Goal: Transaction & Acquisition: Purchase product/service

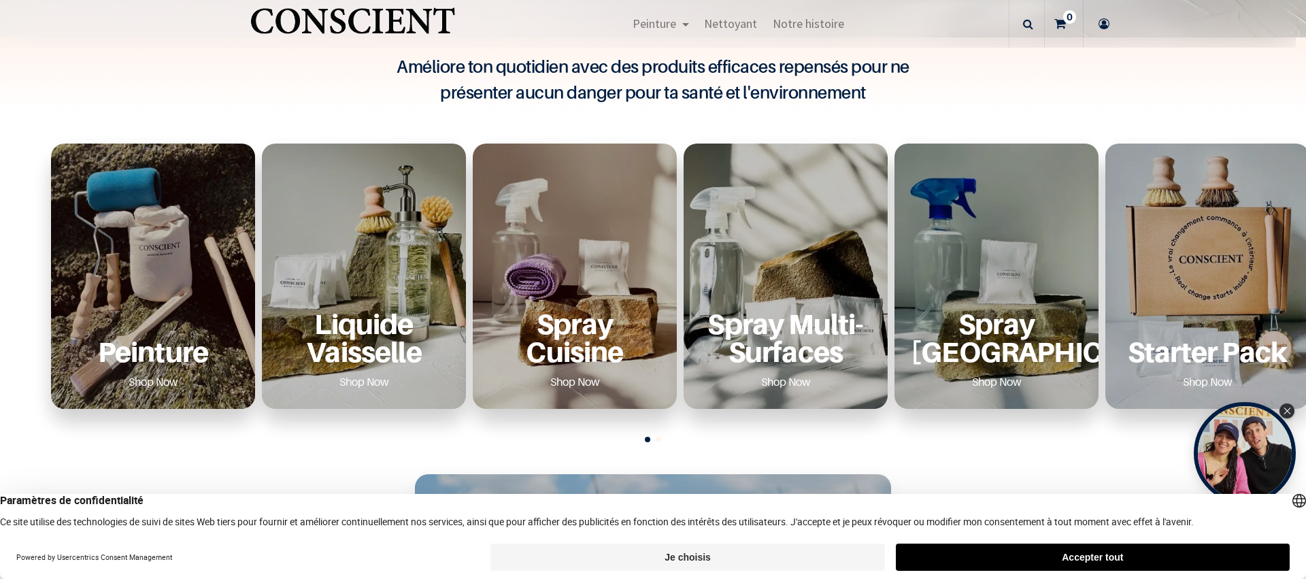
scroll to position [431, 0]
click at [134, 233] on div "Peinture Shop Now" at bounding box center [153, 275] width 204 height 265
click at [138, 377] on link "Shop Now" at bounding box center [153, 381] width 82 height 22
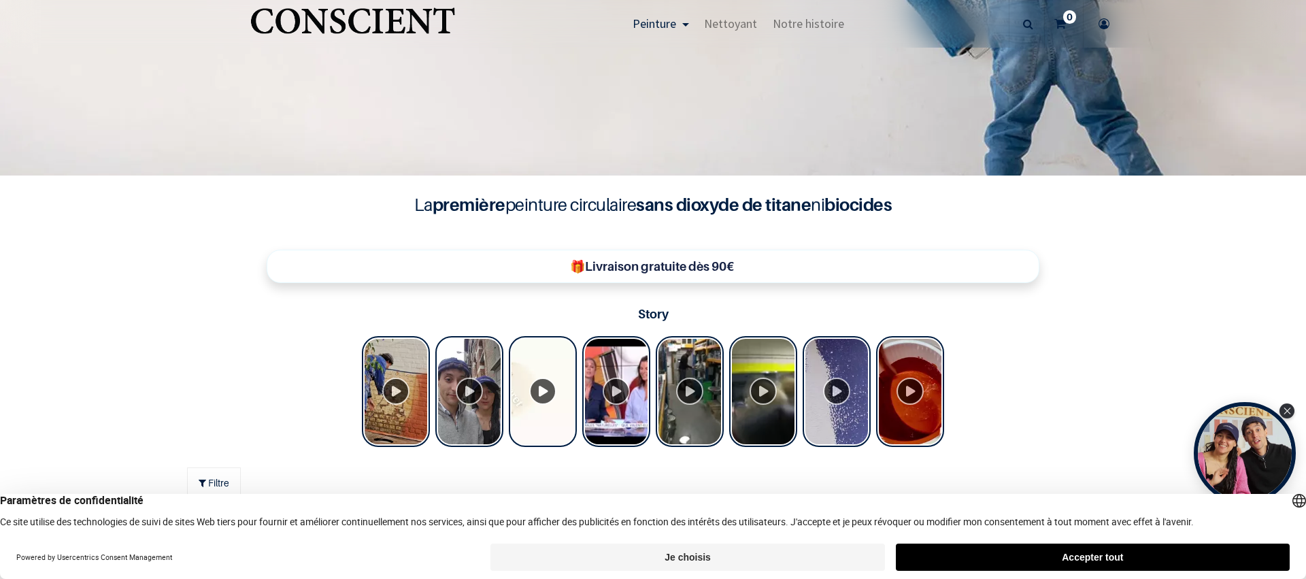
scroll to position [214, 0]
